Goal: Information Seeking & Learning: Learn about a topic

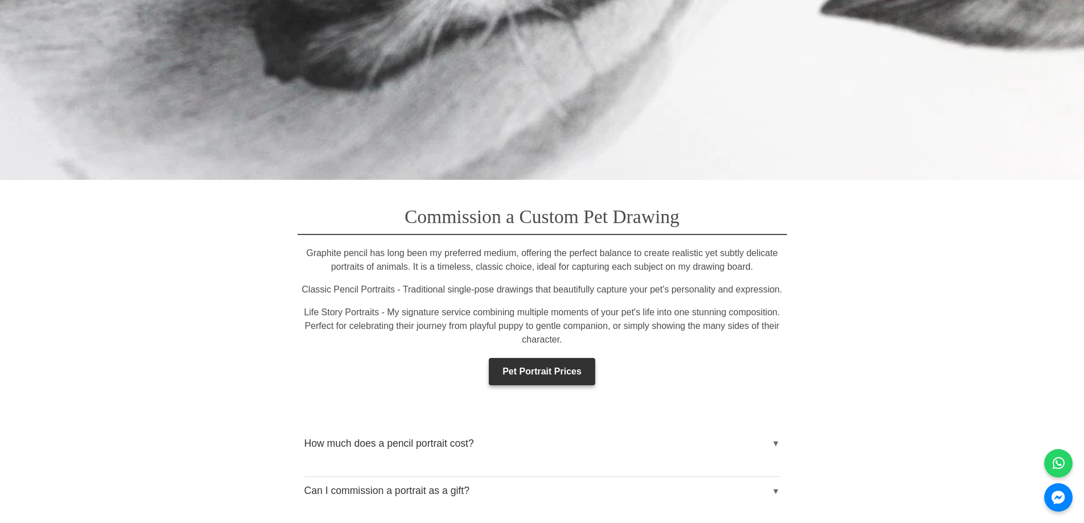
scroll to position [1708, 0]
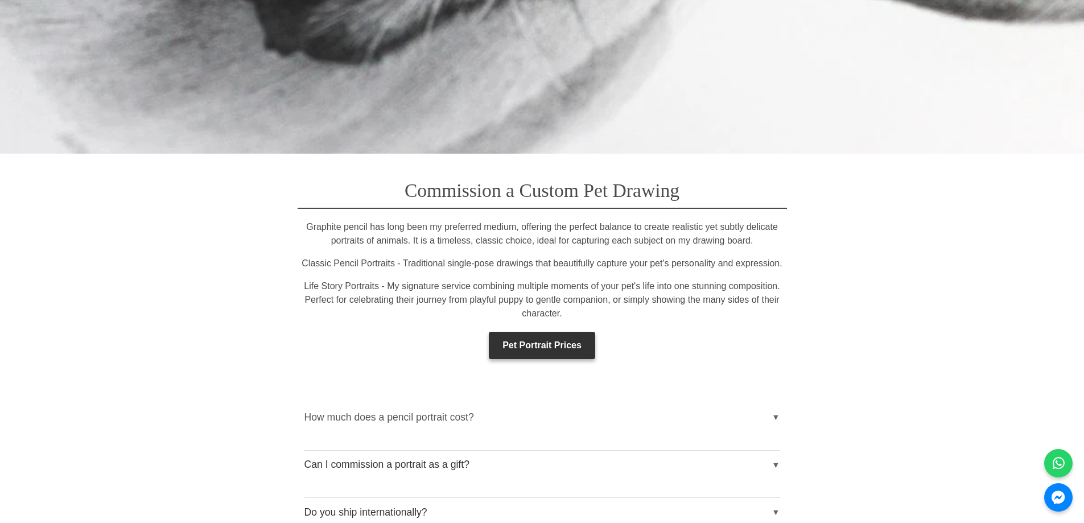
click at [774, 403] on button "How much does a pencil portrait cost?" at bounding box center [543, 417] width 476 height 28
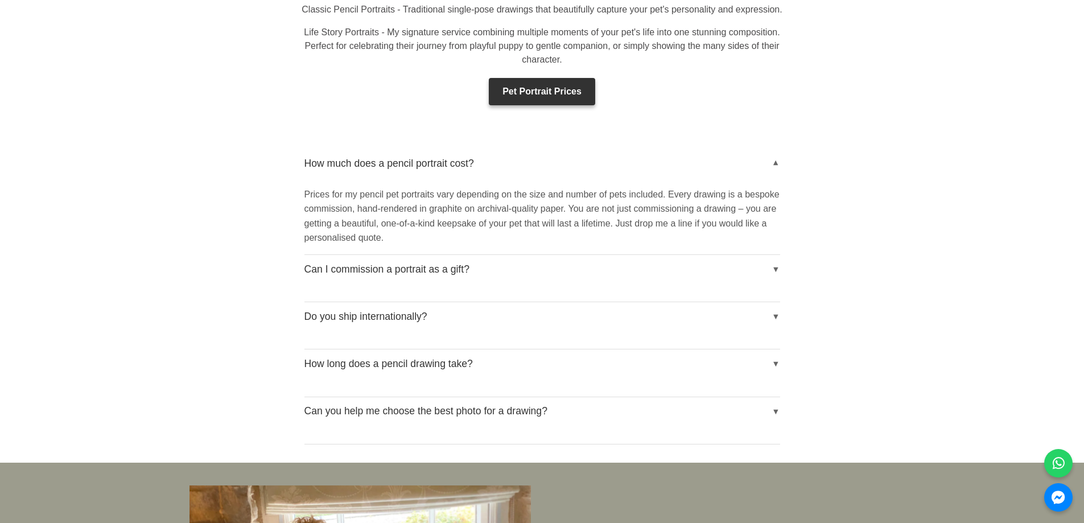
scroll to position [1992, 0]
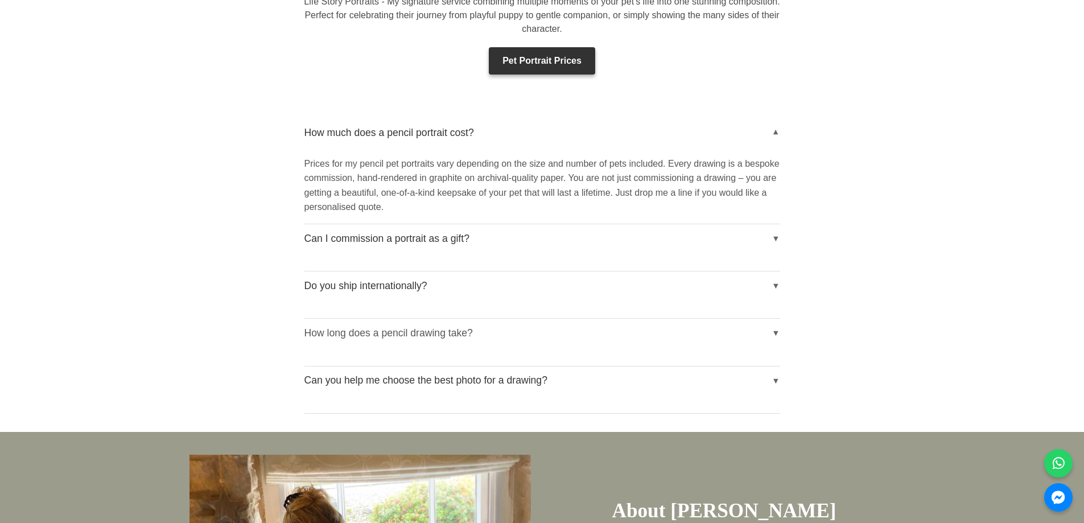
click at [776, 319] on button "How long does a pencil drawing take?" at bounding box center [543, 333] width 476 height 28
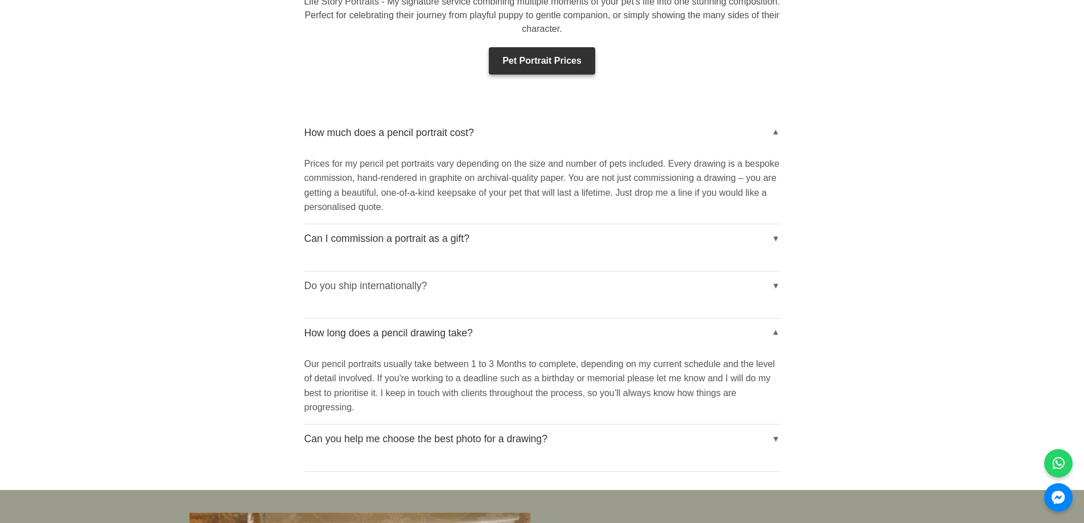
click at [776, 272] on button "Do you ship internationally?" at bounding box center [543, 286] width 476 height 28
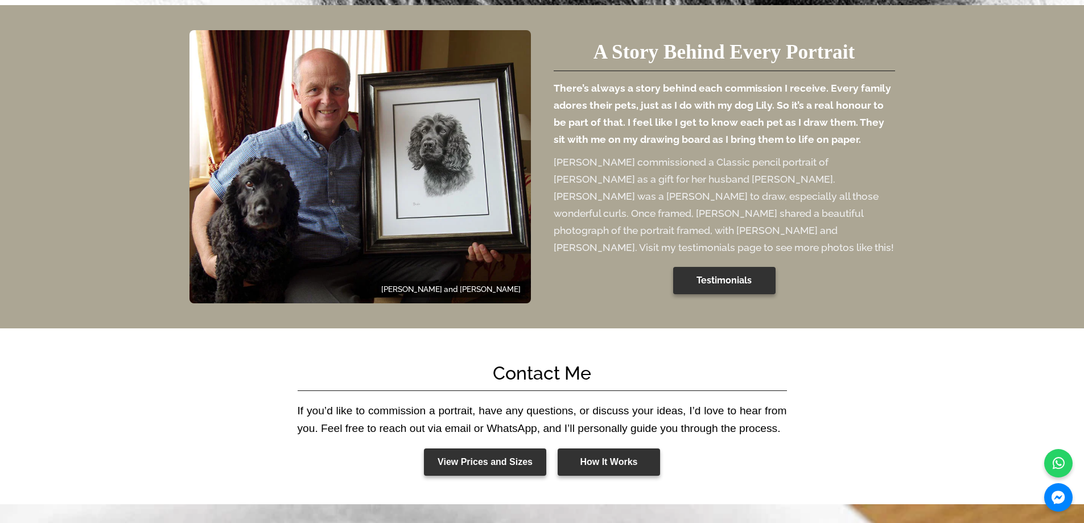
scroll to position [4440, 0]
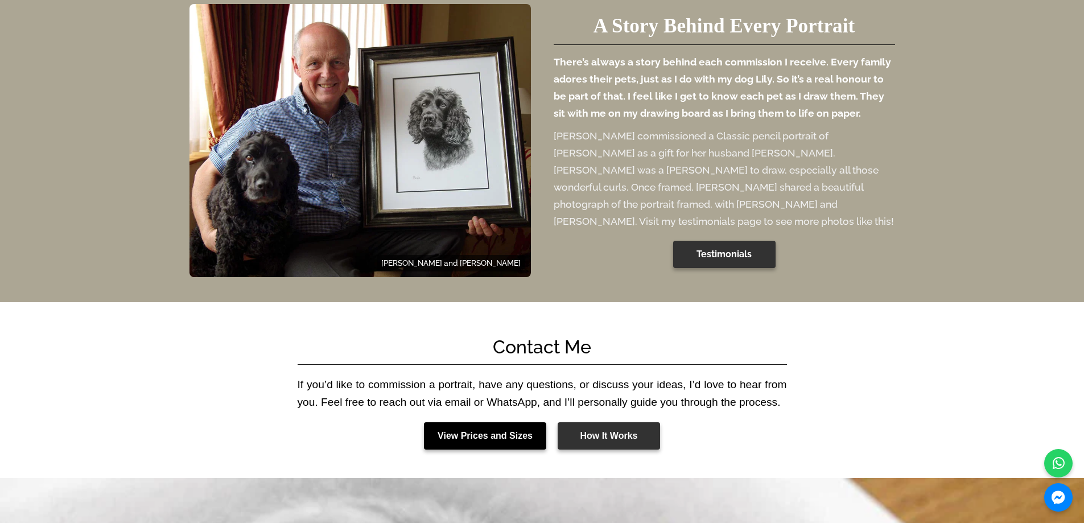
click at [493, 422] on link "View Prices and Sizes" at bounding box center [485, 435] width 122 height 27
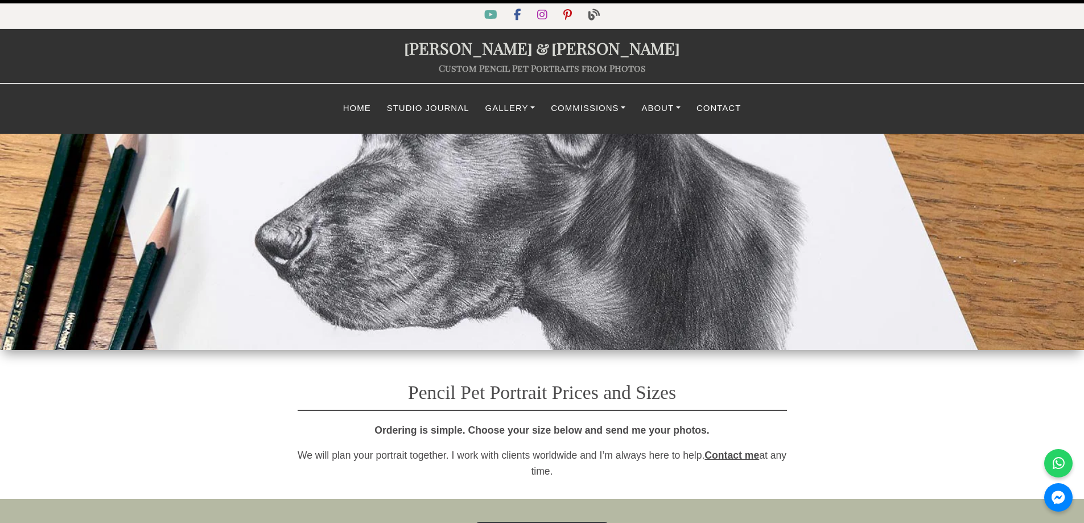
select select "GBP"
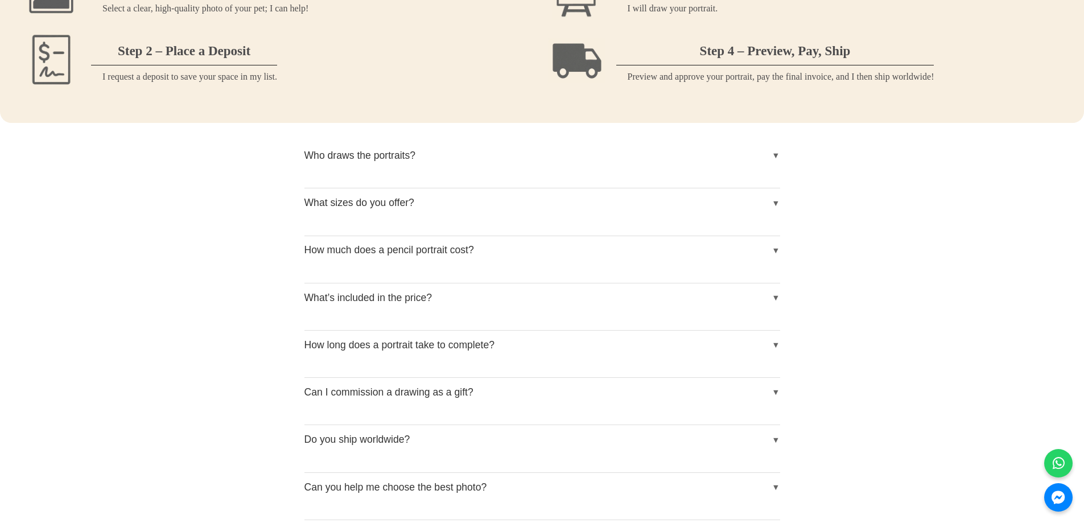
scroll to position [1366, 0]
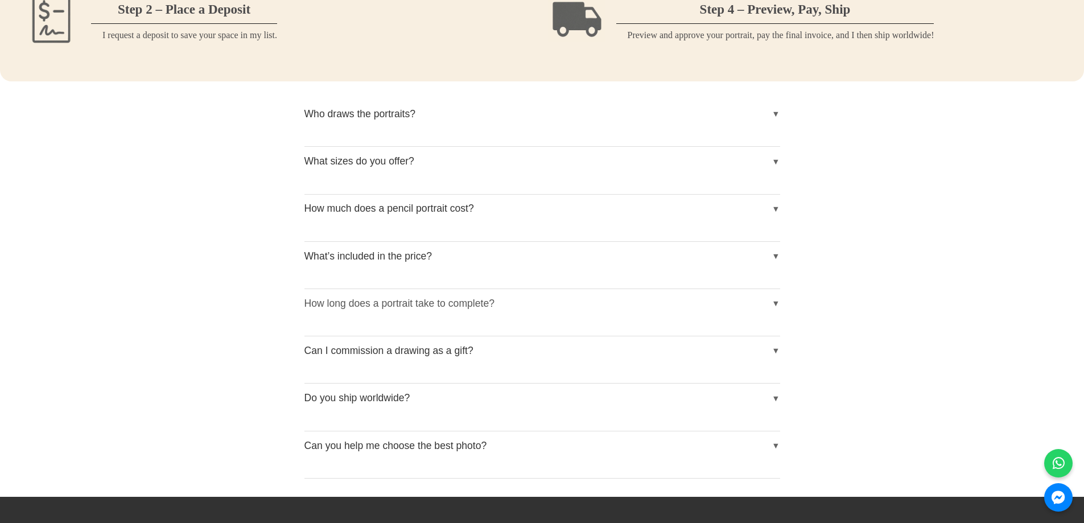
click at [773, 305] on button "How long does a portrait take to complete?" at bounding box center [543, 303] width 476 height 28
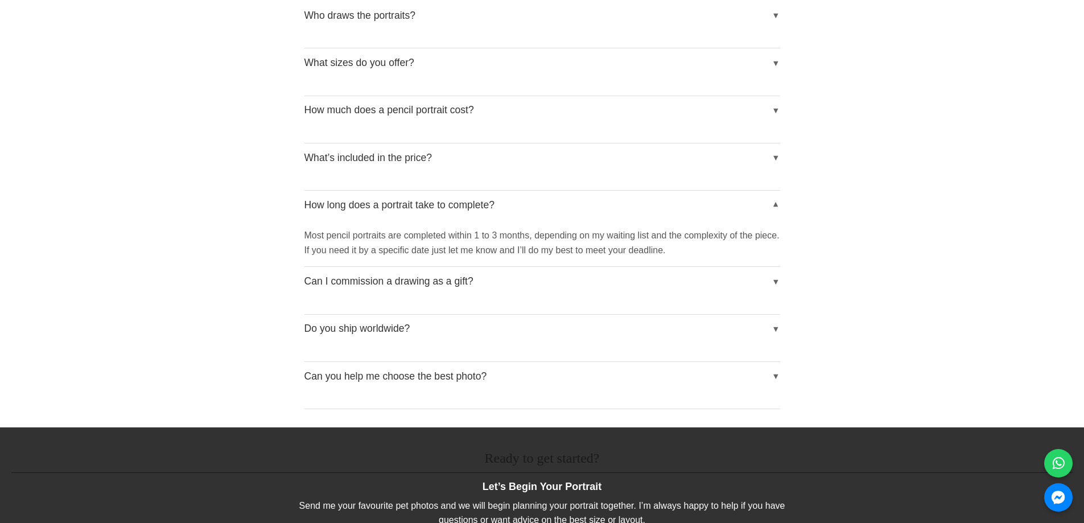
scroll to position [1537, 0]
